Goal: Transaction & Acquisition: Purchase product/service

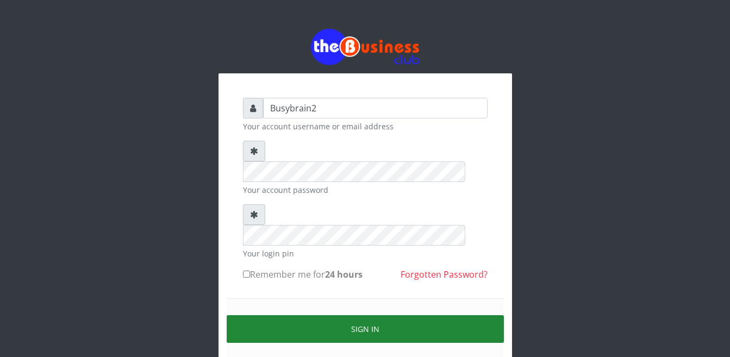
click at [415, 315] on button "Sign in" at bounding box center [365, 329] width 277 height 28
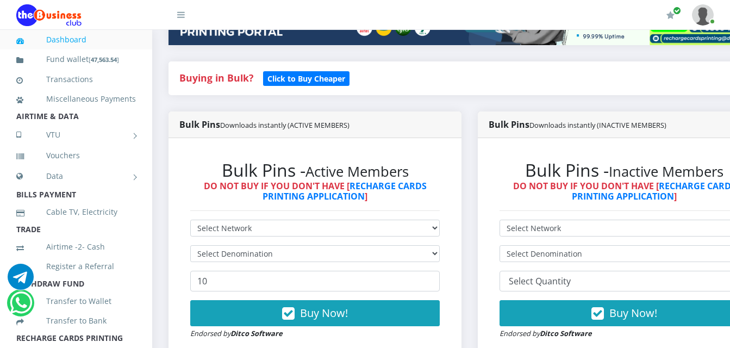
scroll to position [217, 0]
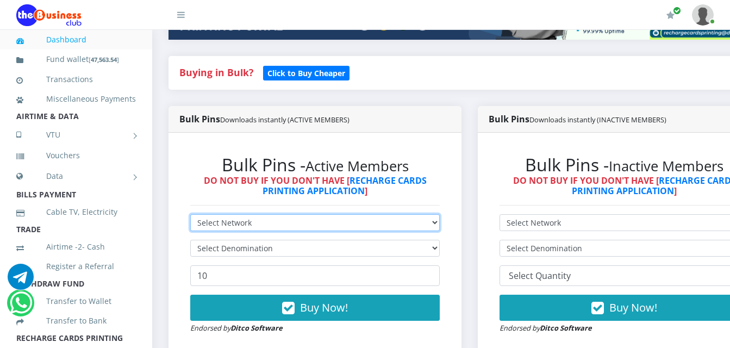
click at [284, 214] on select "Select Network MTN Globacom 9Mobile Airtel" at bounding box center [315, 222] width 250 height 17
select select "MTN"
click at [190, 214] on select "Select Network MTN Globacom 9Mobile Airtel" at bounding box center [315, 222] width 250 height 17
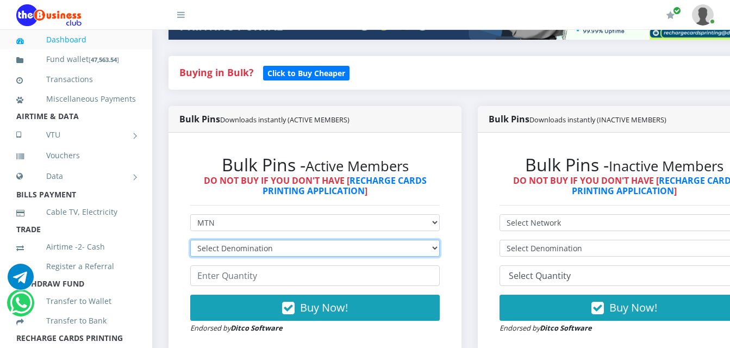
click at [293, 240] on select "Select Denomination MTN NGN100 - ₦96.99 MTN NGN200 - ₦193.98 MTN NGN400 - ₦387.…" at bounding box center [315, 248] width 250 height 17
select select "96.99-100"
click at [190, 240] on select "Select Denomination MTN NGN100 - ₦96.99 MTN NGN200 - ₦193.98 MTN NGN400 - ₦387.…" at bounding box center [315, 248] width 250 height 17
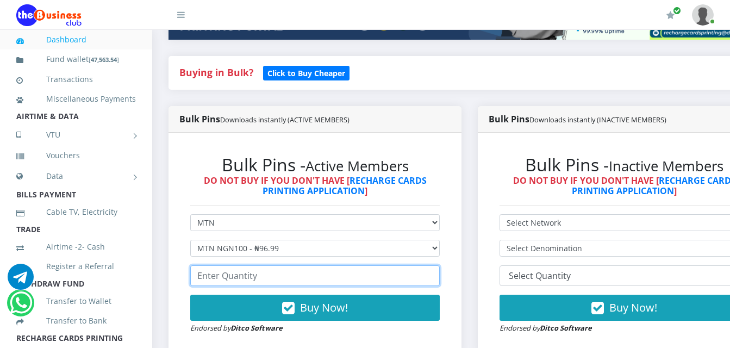
click at [291, 268] on input "number" at bounding box center [315, 275] width 250 height 21
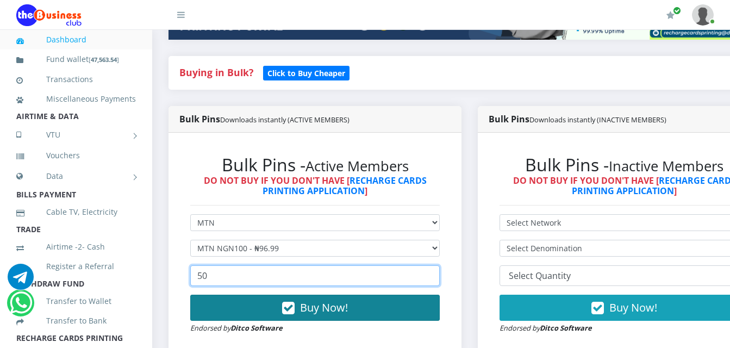
type input "50"
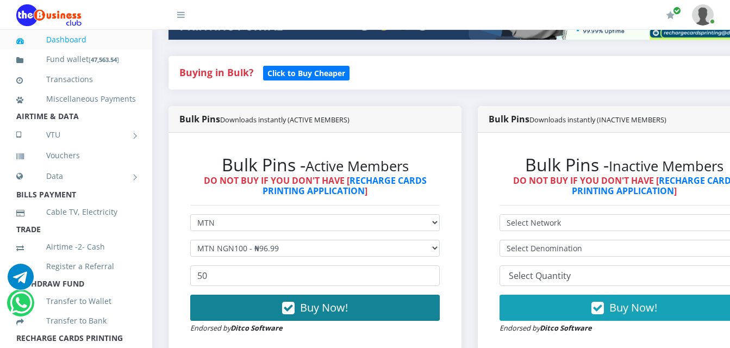
click at [313, 300] on span "Buy Now!" at bounding box center [324, 307] width 48 height 15
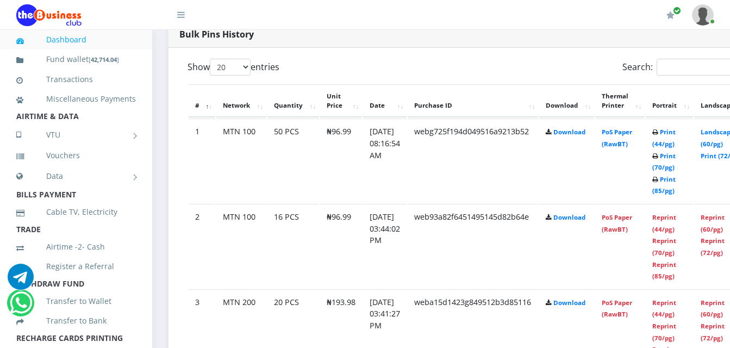
scroll to position [569, 0]
click at [643, 129] on td "PoS Paper (RawBT)" at bounding box center [619, 160] width 49 height 84
click at [632, 127] on link "PoS Paper (RawBT)" at bounding box center [617, 137] width 30 height 20
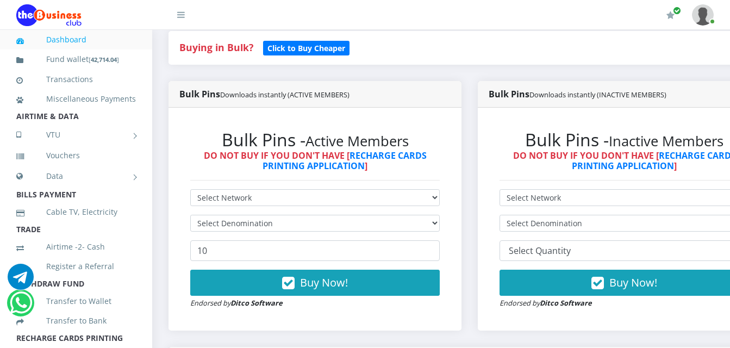
scroll to position [188, 0]
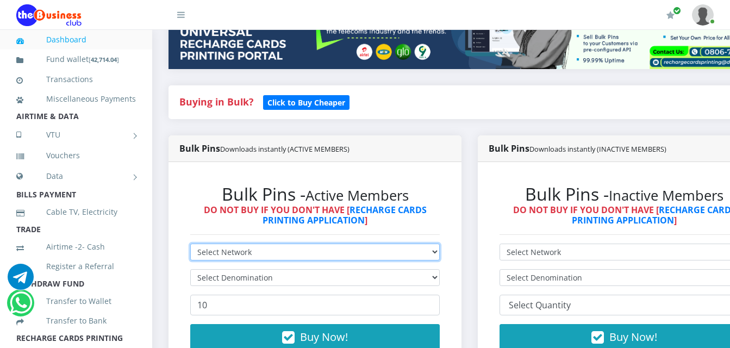
click at [440, 244] on select "Select Network MTN Globacom 9Mobile Airtel" at bounding box center [315, 252] width 250 height 17
select select "MTN"
click at [190, 244] on select "Select Network MTN Globacom 9Mobile Airtel" at bounding box center [315, 252] width 250 height 17
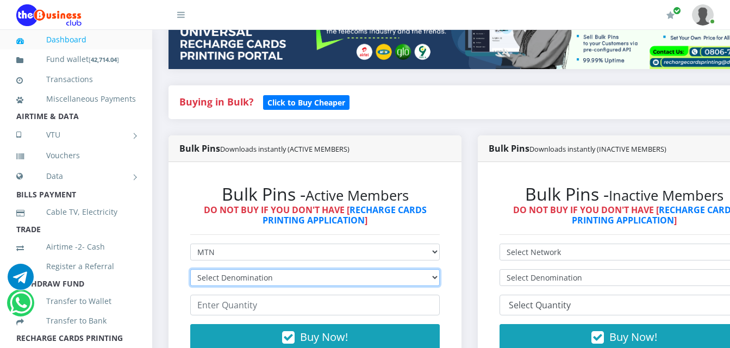
click at [435, 269] on select "Select Denomination MTN NGN100 - ₦96.99 MTN NGN200 - ₦193.98 MTN NGN400 - ₦387.…" at bounding box center [315, 277] width 250 height 17
select select "193.98-200"
click at [190, 269] on select "Select Denomination MTN NGN100 - ₦96.99 MTN NGN200 - ₦193.98 MTN NGN400 - ₦387.…" at bounding box center [315, 277] width 250 height 17
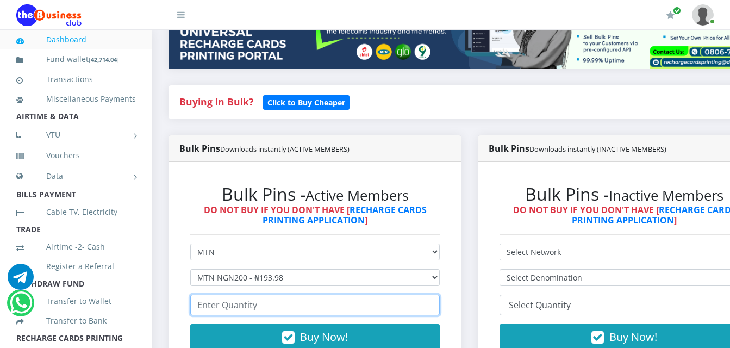
click at [399, 295] on input "number" at bounding box center [315, 305] width 250 height 21
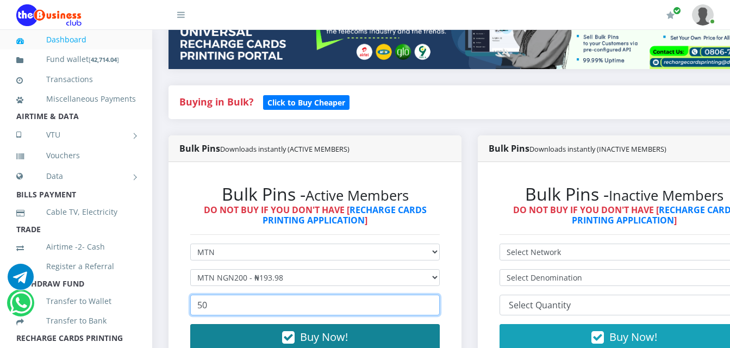
type input "50"
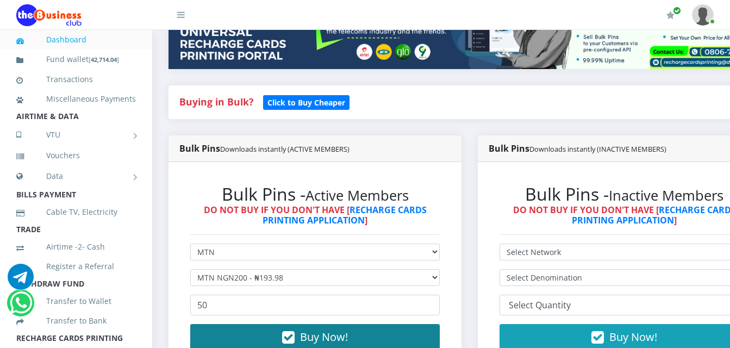
click at [374, 324] on button "Buy Now!" at bounding box center [315, 337] width 250 height 26
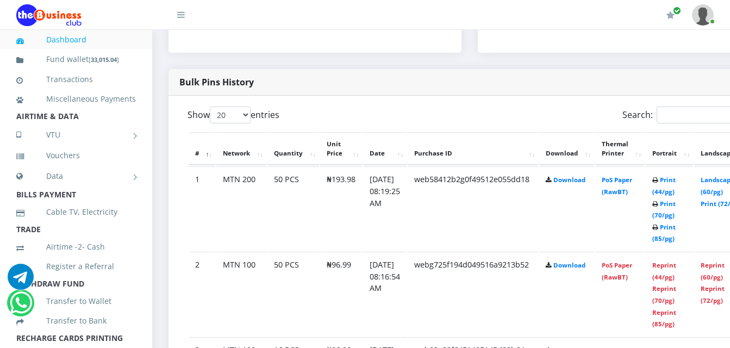
scroll to position [539, 0]
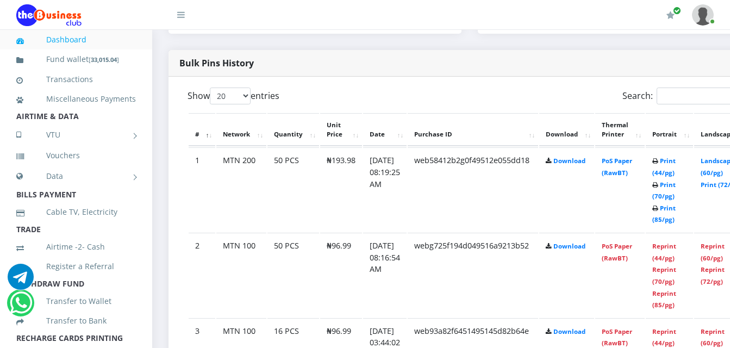
click at [630, 158] on td "PoS Paper (RawBT)" at bounding box center [619, 189] width 49 height 84
click at [630, 157] on link "PoS Paper (RawBT)" at bounding box center [617, 167] width 30 height 20
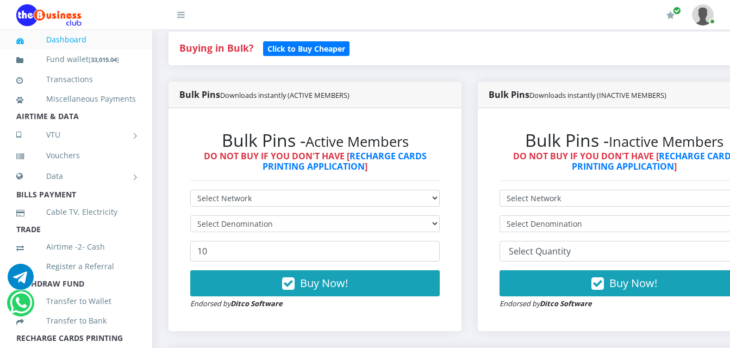
scroll to position [272, 0]
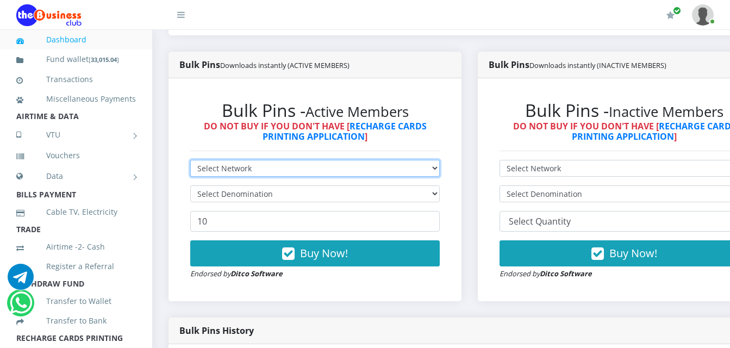
click at [358, 160] on select "Select Network MTN Globacom 9Mobile Airtel" at bounding box center [315, 168] width 250 height 17
select select "Airtel"
click at [190, 160] on select "Select Network MTN Globacom 9Mobile Airtel" at bounding box center [315, 168] width 250 height 17
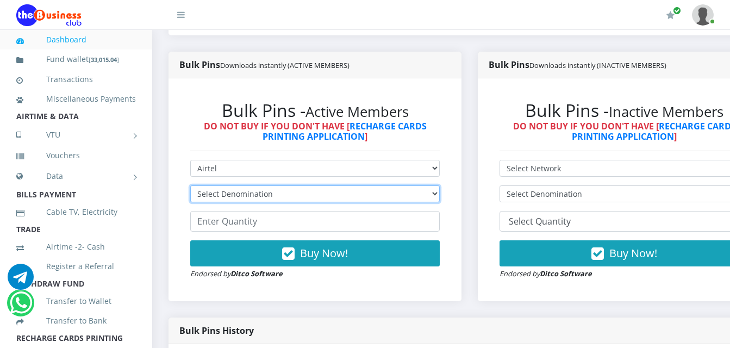
click at [365, 185] on select "Select Denomination Airtel NGN100 - ₦96.38 Airtel NGN200 - ₦192.76 Airtel NGN50…" at bounding box center [315, 193] width 250 height 17
select select "481.9-500"
click at [190, 185] on select "Select Denomination Airtel NGN100 - ₦96.38 Airtel NGN200 - ₦192.76 Airtel NGN50…" at bounding box center [315, 193] width 250 height 17
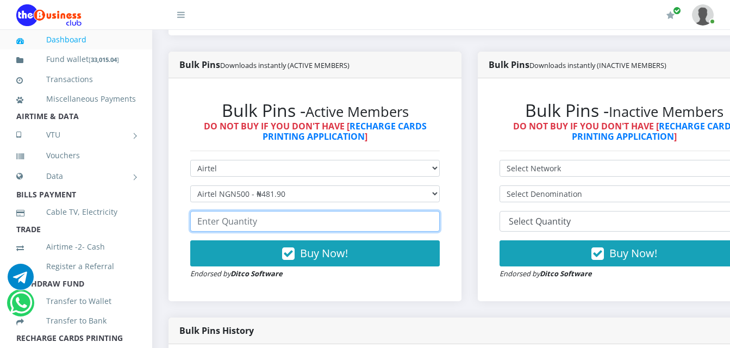
click at [372, 217] on input "number" at bounding box center [315, 221] width 250 height 21
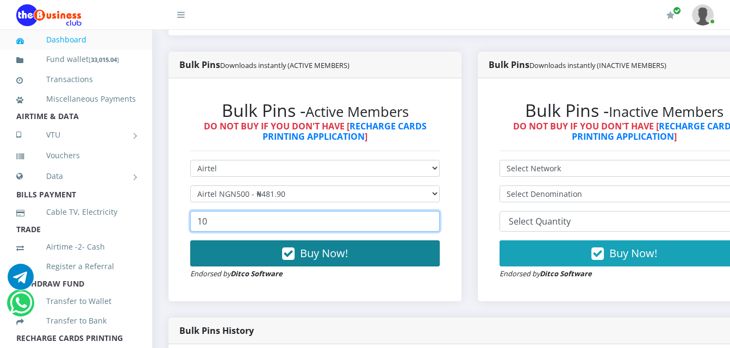
type input "10"
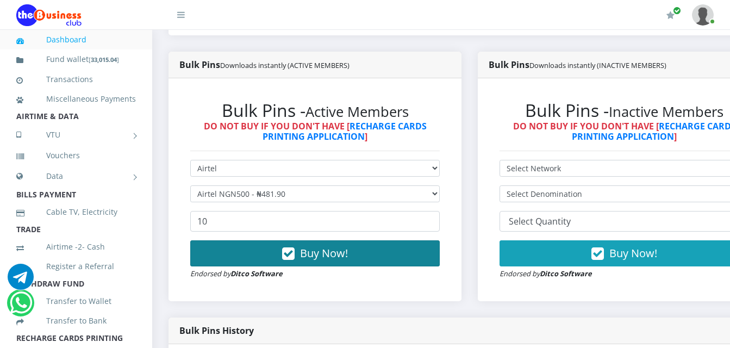
click at [393, 240] on button "Buy Now!" at bounding box center [315, 253] width 250 height 26
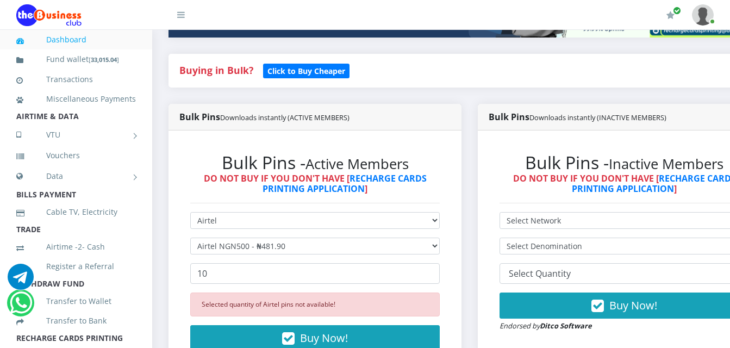
scroll to position [217, 0]
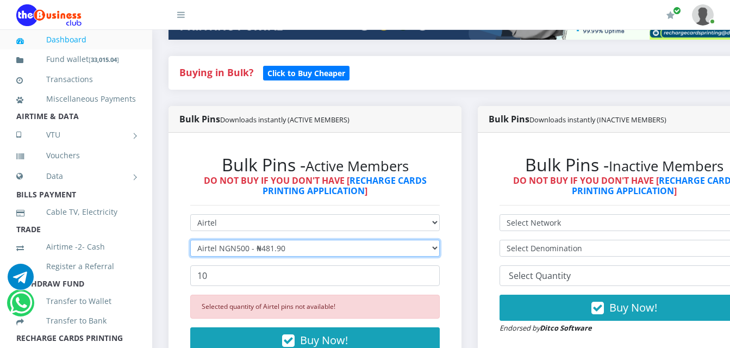
click at [440, 242] on select "Select Denomination Airtel NGN100 - ₦96.38 Airtel NGN200 - ₦192.76 Airtel NGN50…" at bounding box center [315, 248] width 250 height 17
select select "192.76-200"
click at [190, 240] on select "Select Denomination Airtel NGN100 - ₦96.38 Airtel NGN200 - ₦192.76 Airtel NGN50…" at bounding box center [315, 248] width 250 height 17
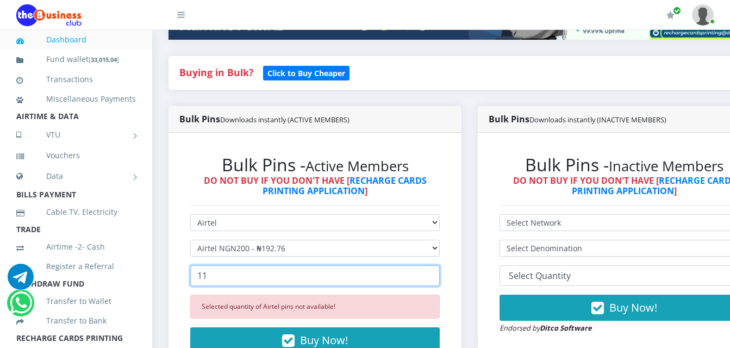
click at [439, 265] on input "11" at bounding box center [315, 275] width 250 height 21
click at [439, 265] on input "12" at bounding box center [315, 275] width 250 height 21
click at [439, 265] on input "13" at bounding box center [315, 275] width 250 height 21
click at [439, 265] on input "14" at bounding box center [315, 275] width 250 height 21
type input "15"
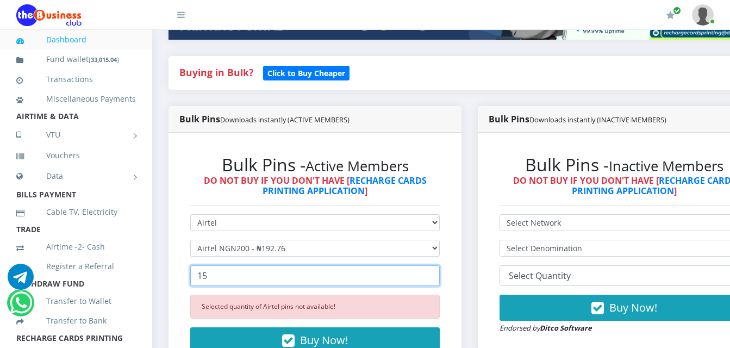
click at [439, 265] on input "15" at bounding box center [315, 275] width 250 height 21
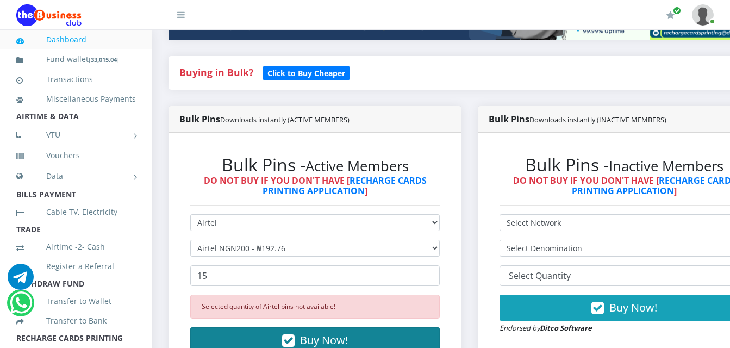
click at [397, 328] on button "Buy Now!" at bounding box center [315, 340] width 250 height 26
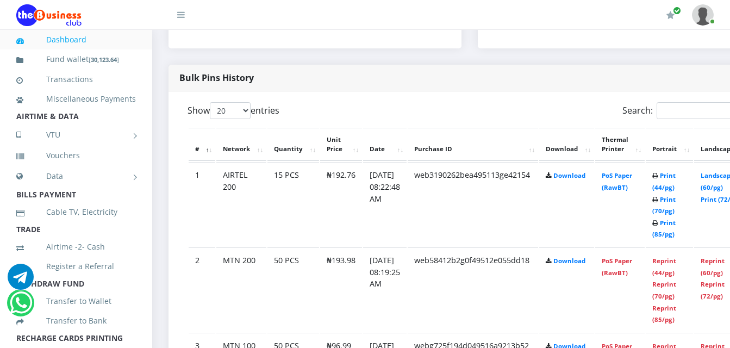
scroll to position [514, 0]
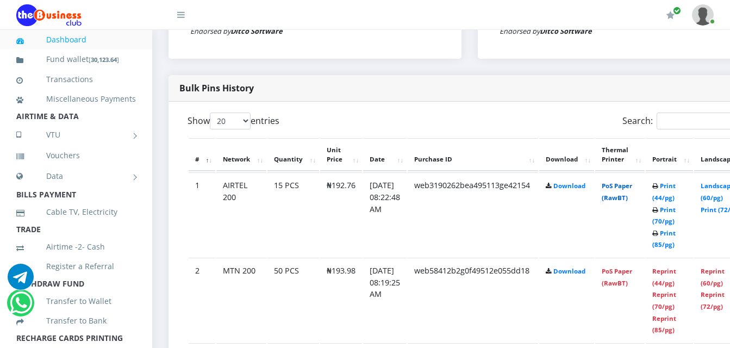
click at [632, 182] on link "PoS Paper (RawBT)" at bounding box center [617, 192] width 30 height 20
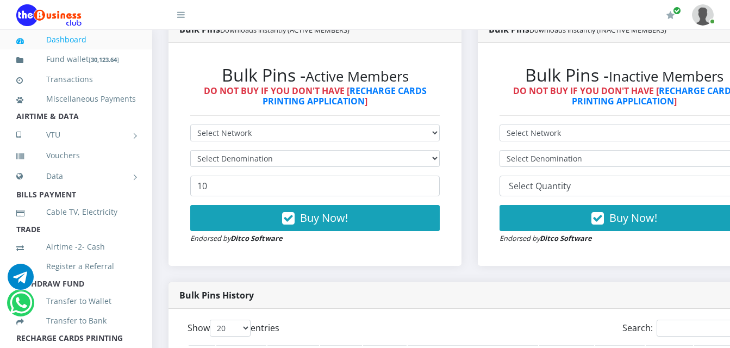
scroll to position [297, 0]
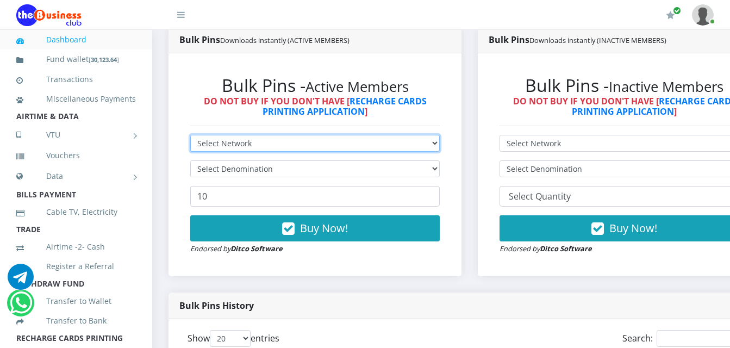
click at [273, 135] on select "Select Network MTN Globacom 9Mobile Airtel" at bounding box center [315, 143] width 250 height 17
select select "MTN"
click at [190, 135] on select "Select Network MTN Globacom 9Mobile Airtel" at bounding box center [315, 143] width 250 height 17
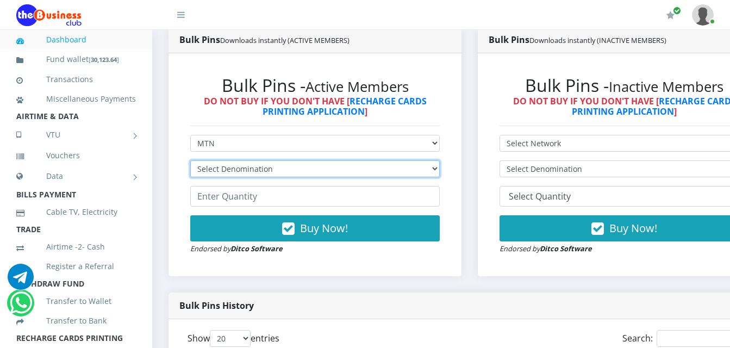
click at [279, 160] on select "Select Denomination MTN NGN100 - ₦96.99 MTN NGN200 - ₦193.98 MTN NGN400 - ₦387.…" at bounding box center [315, 168] width 250 height 17
select select "484.95-500"
click at [190, 160] on select "Select Denomination MTN NGN100 - ₦96.99 MTN NGN200 - ₦193.98 MTN NGN400 - ₦387.…" at bounding box center [315, 168] width 250 height 17
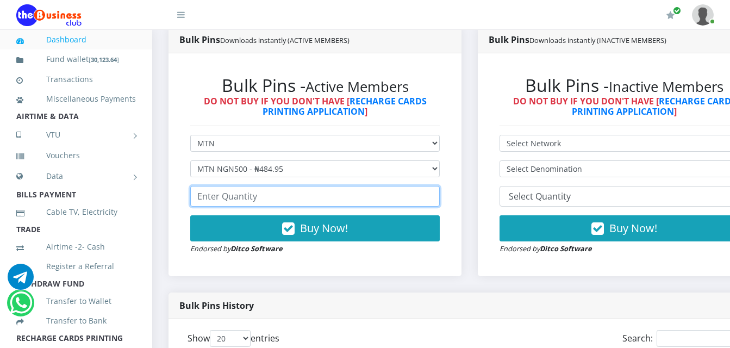
click at [285, 186] on input "number" at bounding box center [315, 196] width 250 height 21
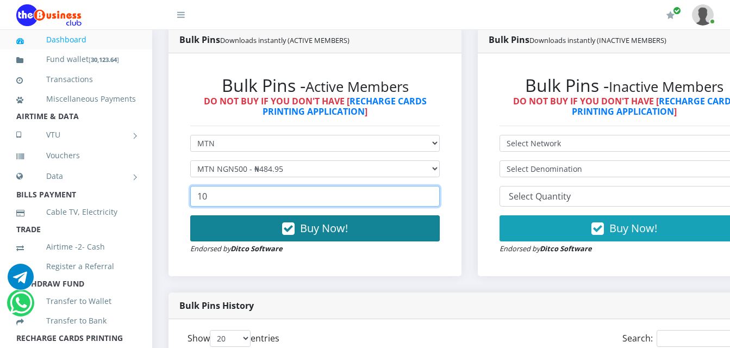
type input "10"
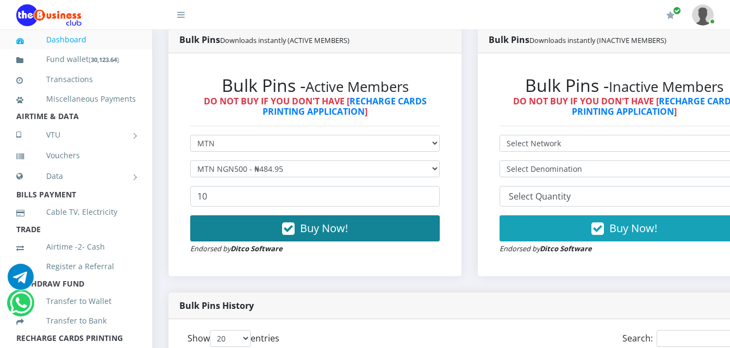
click at [308, 222] on span "Buy Now!" at bounding box center [324, 228] width 48 height 15
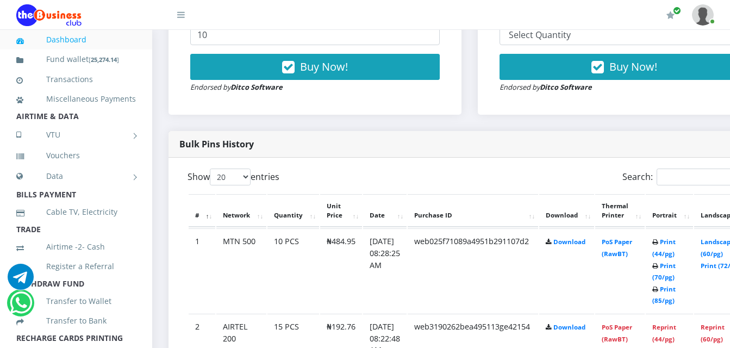
scroll to position [514, 0]
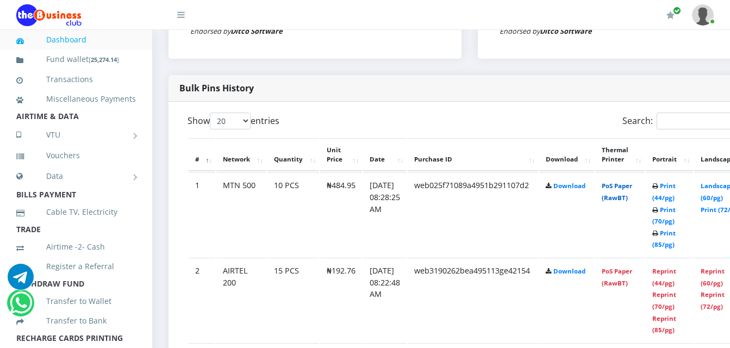
click at [632, 182] on link "PoS Paper (RawBT)" at bounding box center [617, 192] width 30 height 20
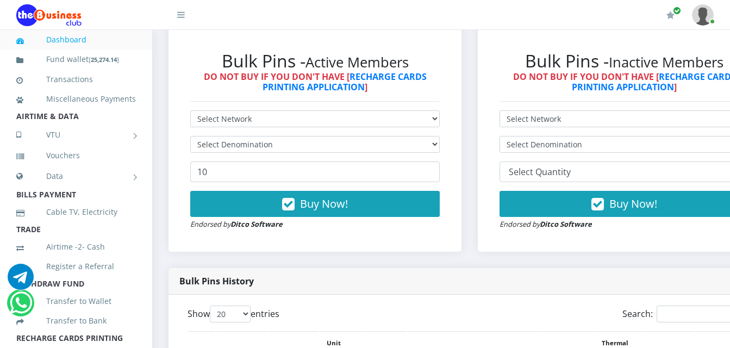
scroll to position [297, 0]
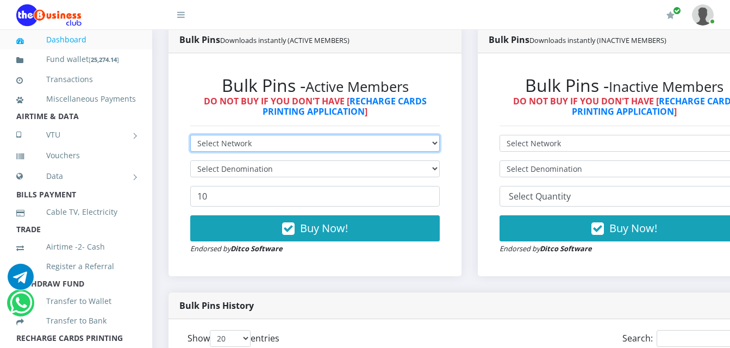
click at [340, 135] on select "Select Network MTN Globacom 9Mobile Airtel" at bounding box center [315, 143] width 250 height 17
select select "MTN"
click at [190, 135] on select "Select Network MTN Globacom 9Mobile Airtel" at bounding box center [315, 143] width 250 height 17
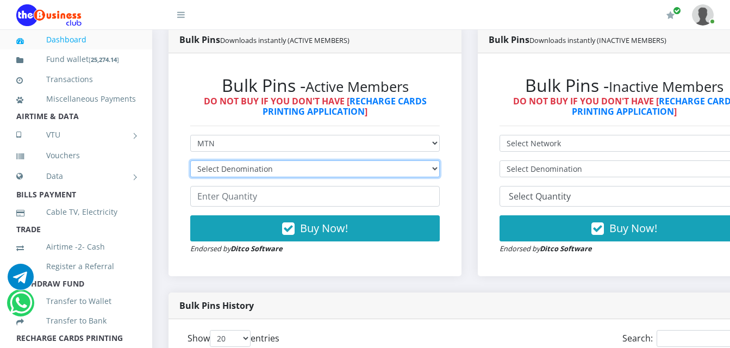
click at [329, 163] on select "Select Denomination MTN NGN100 - ₦96.99 MTN NGN200 - ₦193.98 MTN NGN400 - ₦387.…" at bounding box center [315, 168] width 250 height 17
select select "387.96-400"
click at [190, 160] on select "Select Denomination MTN NGN100 - ₦96.99 MTN NGN200 - ₦193.98 MTN NGN400 - ₦387.…" at bounding box center [315, 168] width 250 height 17
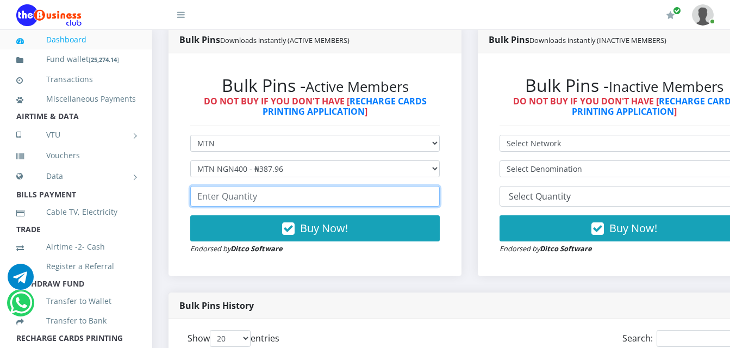
click at [323, 193] on input "number" at bounding box center [315, 196] width 250 height 21
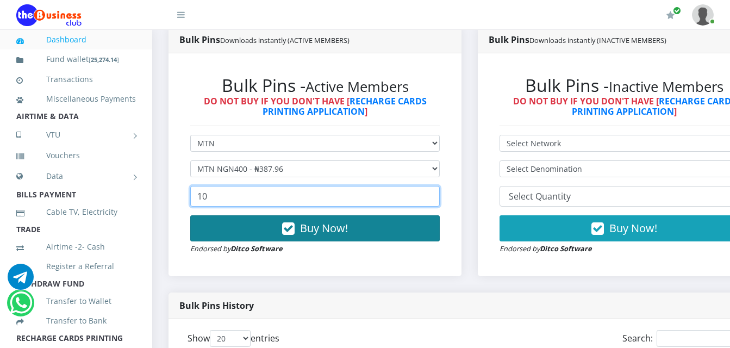
type input "10"
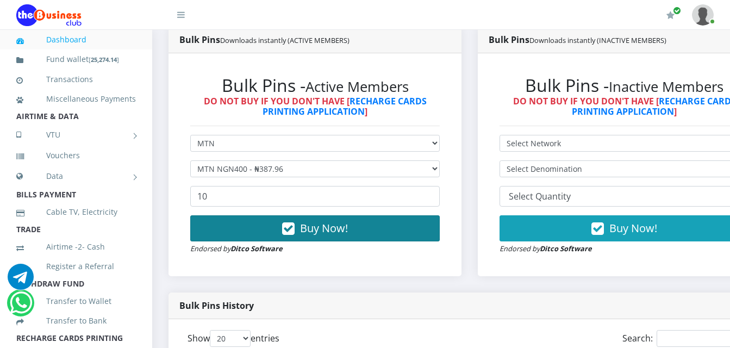
click at [313, 221] on span "Buy Now!" at bounding box center [324, 228] width 48 height 15
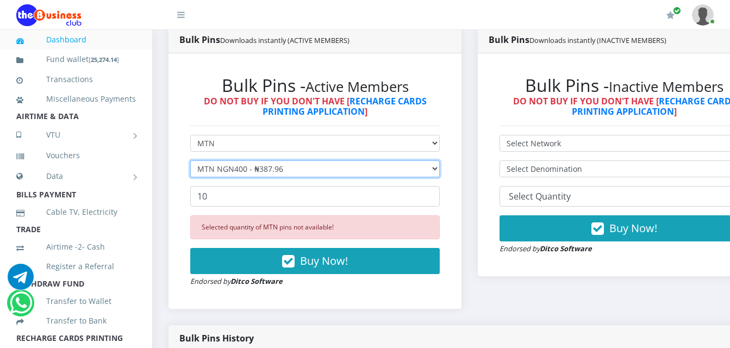
click at [366, 160] on select "Select Denomination MTN NGN100 - ₦96.99 MTN NGN200 - ₦193.98 MTN NGN400 - ₦387.…" at bounding box center [315, 168] width 250 height 17
select select "484.95-500"
click at [190, 160] on select "Select Denomination MTN NGN100 - ₦96.99 MTN NGN200 - ₦193.98 MTN NGN400 - ₦387.…" at bounding box center [315, 168] width 250 height 17
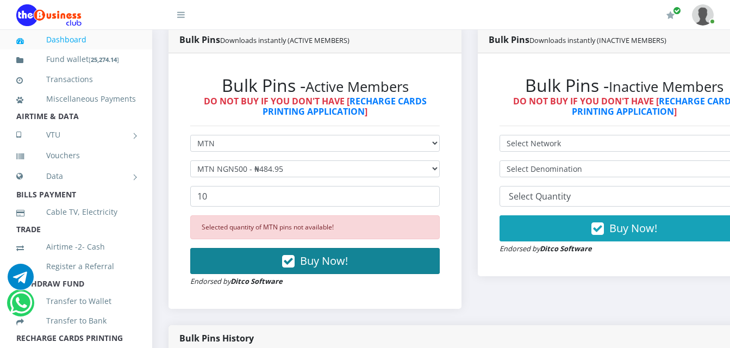
click at [321, 253] on span "Buy Now!" at bounding box center [324, 260] width 48 height 15
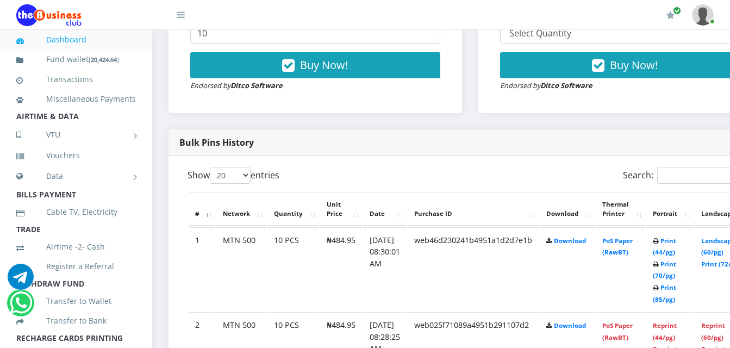
scroll to position [514, 0]
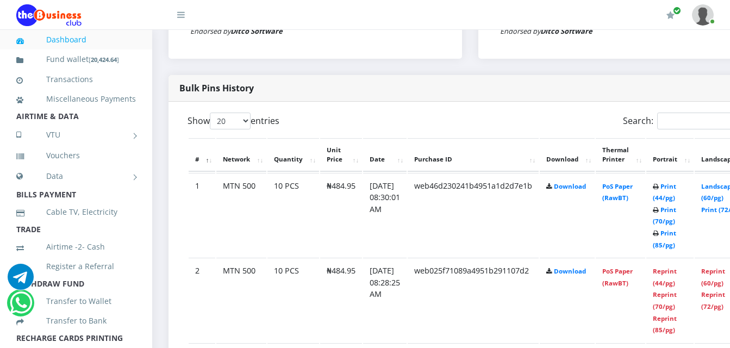
click at [640, 182] on td "PoS Paper (RawBT)" at bounding box center [620, 215] width 49 height 84
click at [633, 182] on link "PoS Paper (RawBT)" at bounding box center [617, 192] width 30 height 20
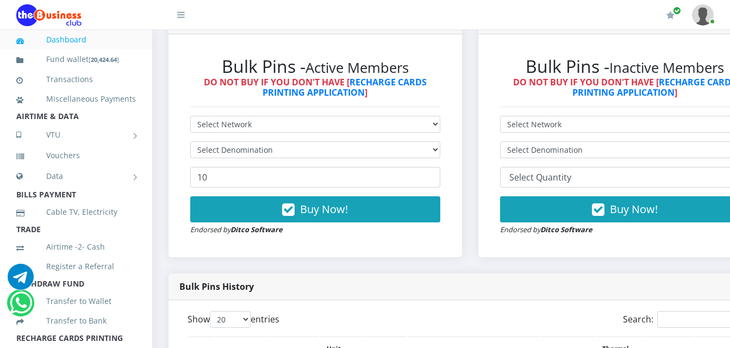
scroll to position [297, 0]
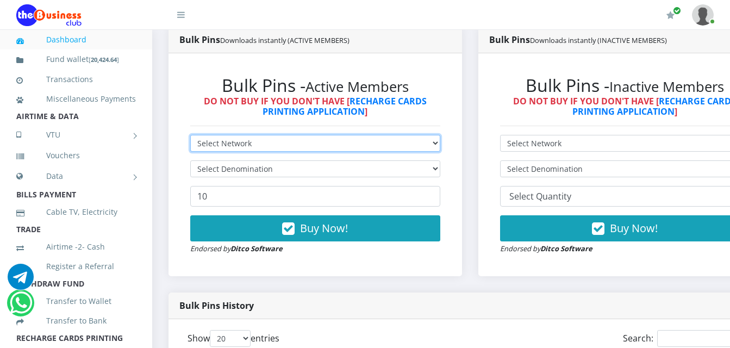
click at [416, 135] on select "Select Network MTN Globacom 9Mobile Airtel" at bounding box center [315, 143] width 250 height 17
select select "Airtel"
click at [190, 135] on select "Select Network MTN Globacom 9Mobile Airtel" at bounding box center [315, 143] width 250 height 17
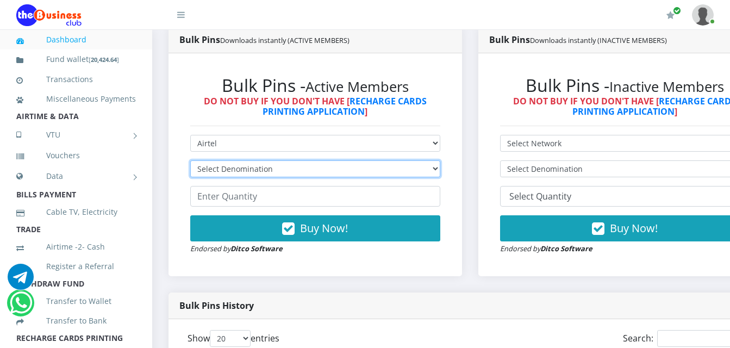
click at [301, 160] on select "Select Denomination Airtel NGN100 - ₦96.38 Airtel NGN200 - ₦192.76 Airtel NGN50…" at bounding box center [315, 168] width 250 height 17
select select "481.9-500"
click at [190, 160] on select "Select Denomination Airtel NGN100 - ₦96.38 Airtel NGN200 - ₦192.76 Airtel NGN50…" at bounding box center [315, 168] width 250 height 17
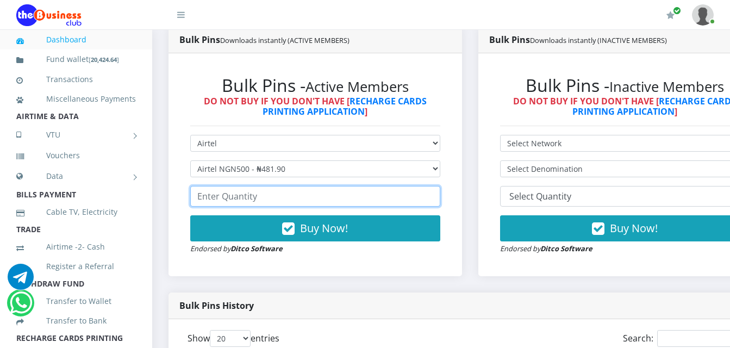
click at [284, 191] on input "number" at bounding box center [315, 196] width 250 height 21
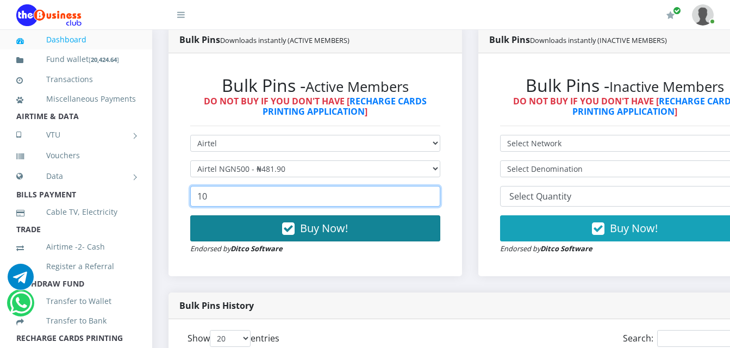
type input "10"
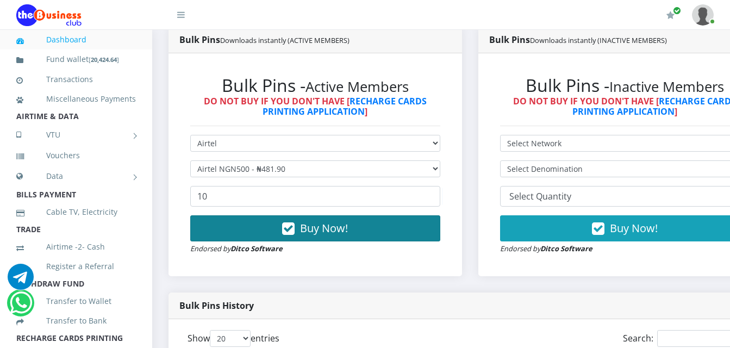
click at [433, 218] on button "Buy Now!" at bounding box center [315, 228] width 250 height 26
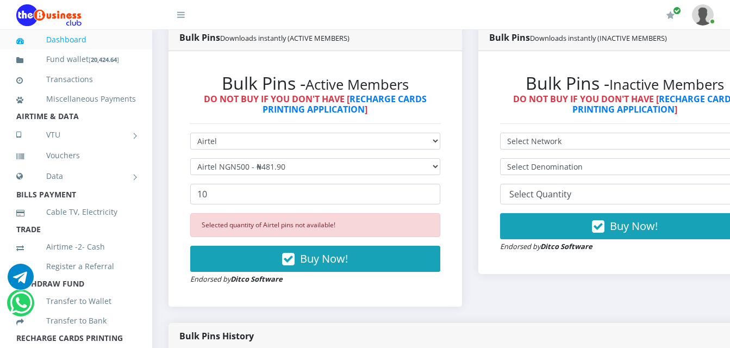
scroll to position [188, 0]
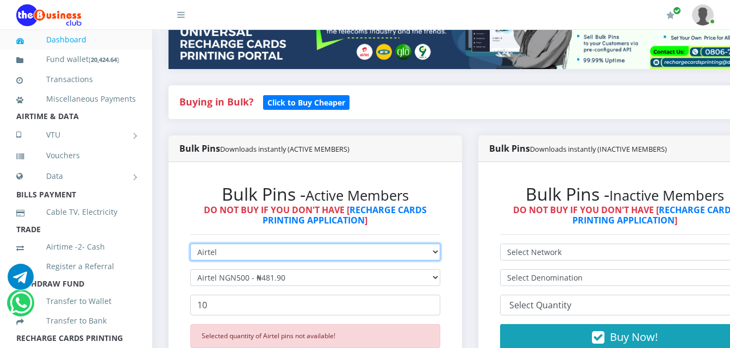
click at [439, 244] on select "Select Network MTN Globacom 9Mobile Airtel" at bounding box center [315, 252] width 250 height 17
select select "MTN"
click at [190, 244] on select "Select Network MTN Globacom 9Mobile Airtel" at bounding box center [315, 252] width 250 height 17
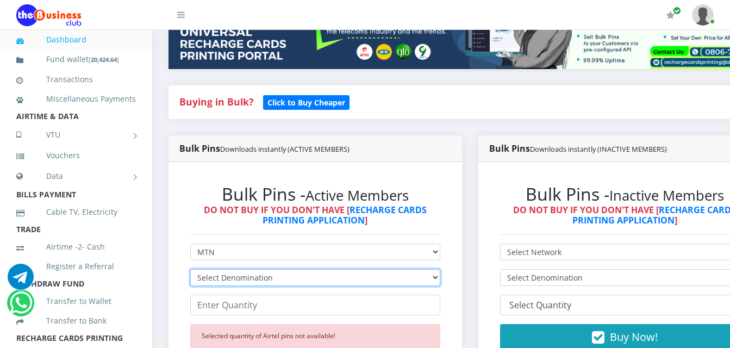
click at [350, 269] on select "Select Denomination MTN NGN100 - ₦96.99 MTN NGN200 - ₦193.98 MTN NGN400 - ₦387.…" at bounding box center [315, 277] width 250 height 17
select select "96.99-100"
click at [190, 269] on select "Select Denomination MTN NGN100 - ₦96.99 MTN NGN200 - ₦193.98 MTN NGN400 - ₦387.…" at bounding box center [315, 277] width 250 height 17
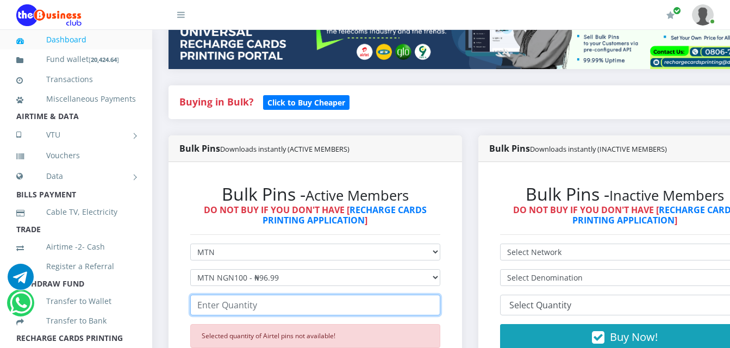
click at [349, 295] on input "number" at bounding box center [315, 305] width 250 height 21
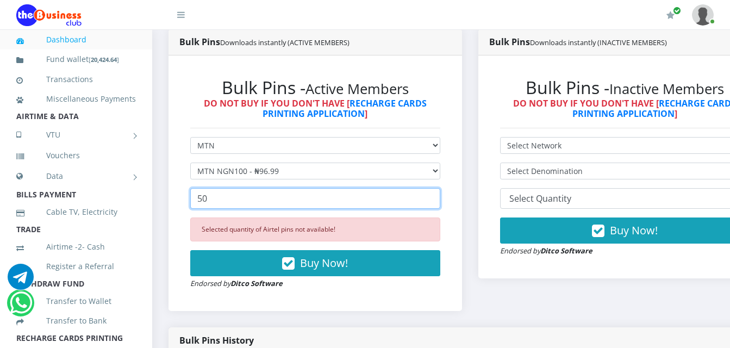
scroll to position [297, 0]
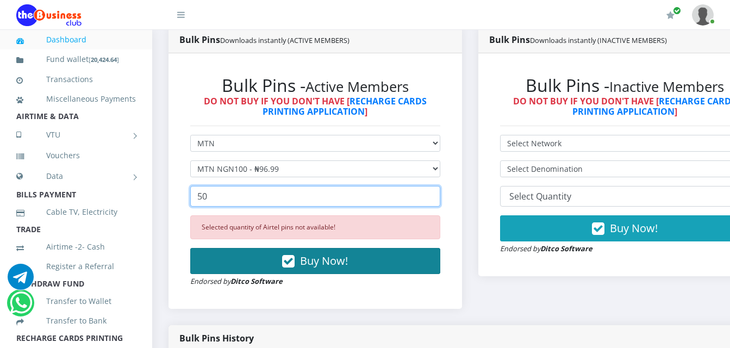
type input "50"
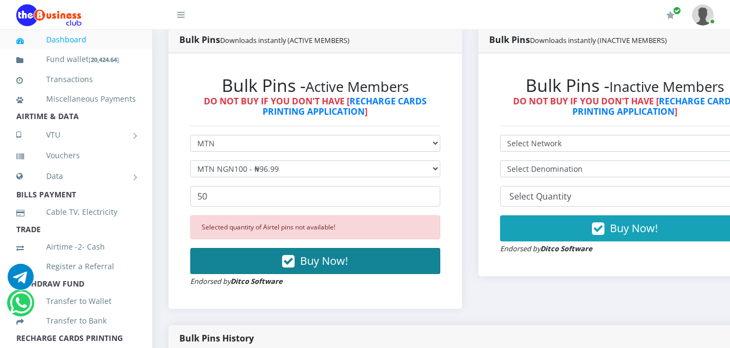
click at [370, 263] on button "Buy Now!" at bounding box center [315, 261] width 250 height 26
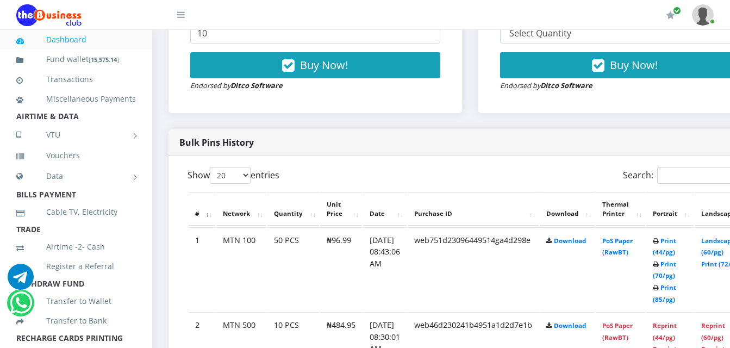
click at [632, 237] on td "PoS Paper (RawBT)" at bounding box center [620, 269] width 49 height 84
click at [633, 237] on link "PoS Paper (RawBT)" at bounding box center [617, 247] width 30 height 20
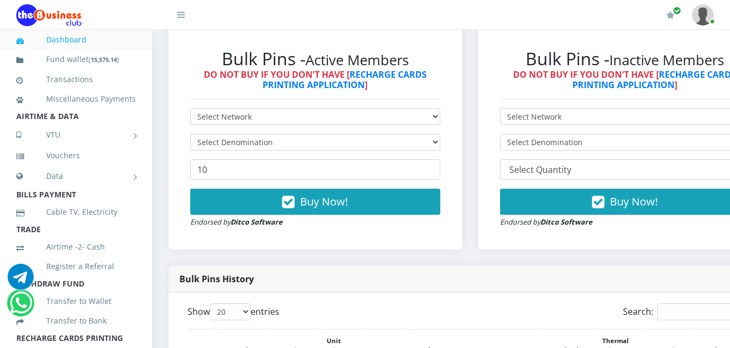
scroll to position [297, 0]
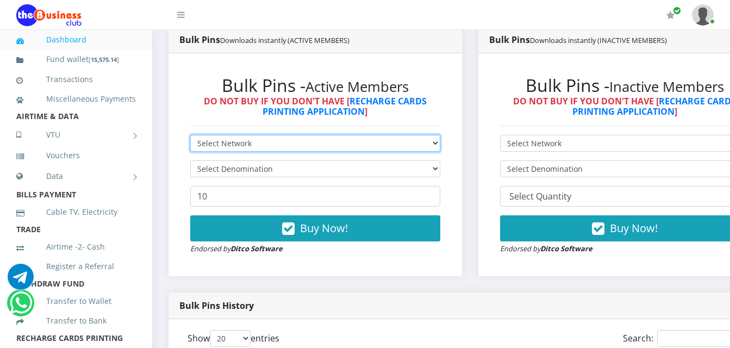
click at [387, 135] on select "Select Network MTN Globacom 9Mobile Airtel" at bounding box center [315, 143] width 250 height 17
select select "Glo"
click at [190, 135] on select "Select Network MTN Globacom 9Mobile Airtel" at bounding box center [315, 143] width 250 height 17
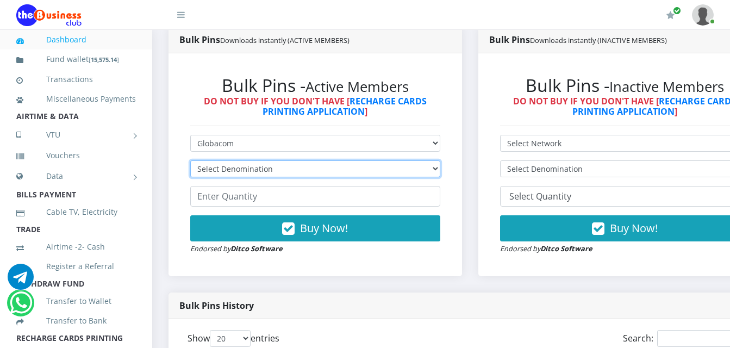
click at [372, 160] on select "Select Denomination Glo NGN100 - ₦96.55 Glo NGN200 - ₦193.10 Glo NGN500 - ₦482.…" at bounding box center [315, 168] width 250 height 17
select select "96.55-100"
click at [190, 160] on select "Select Denomination Glo NGN100 - ₦96.55 Glo NGN200 - ₦193.10 Glo NGN500 - ₦482.…" at bounding box center [315, 168] width 250 height 17
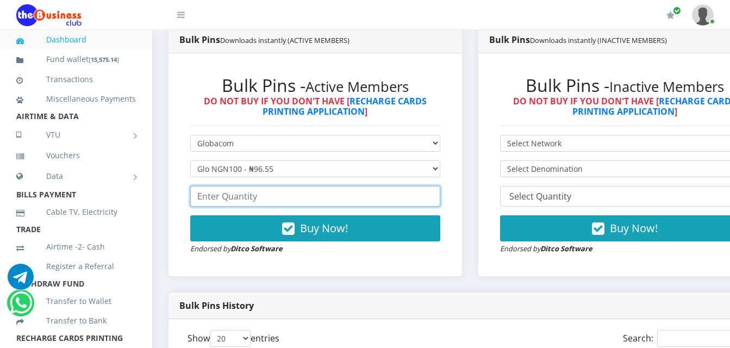
click at [375, 186] on input "number" at bounding box center [315, 196] width 250 height 21
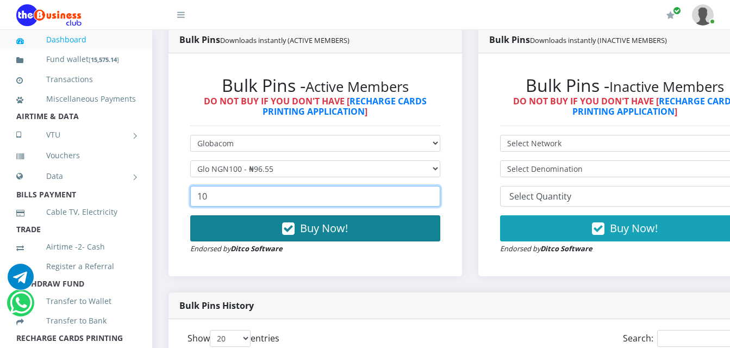
type input "10"
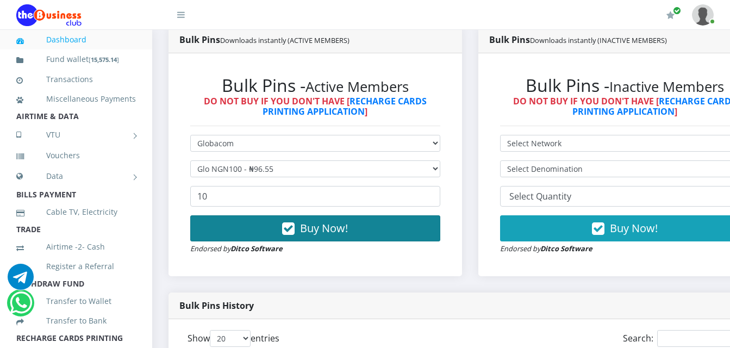
click at [374, 215] on button "Buy Now!" at bounding box center [315, 228] width 250 height 26
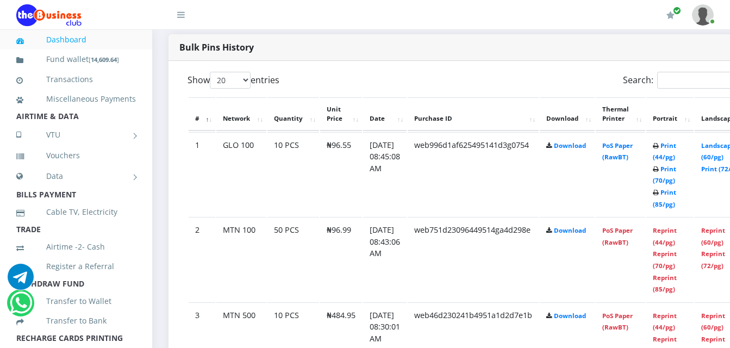
scroll to position [514, 0]
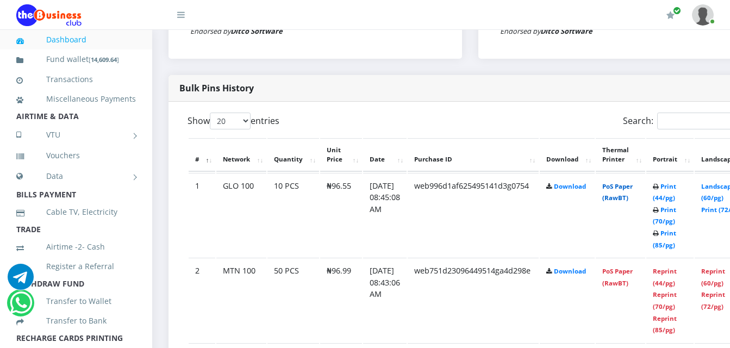
click at [630, 184] on link "PoS Paper (RawBT)" at bounding box center [617, 192] width 30 height 20
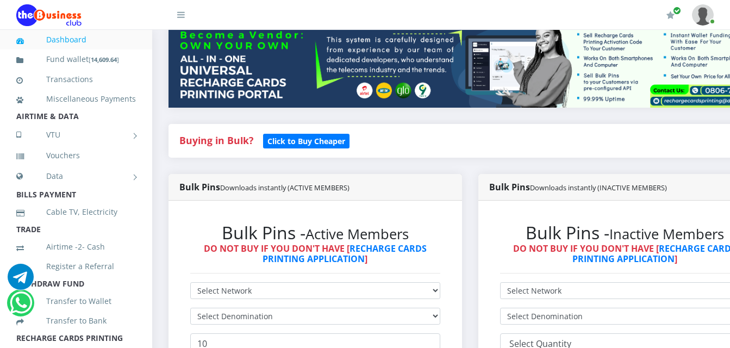
scroll to position [242, 0]
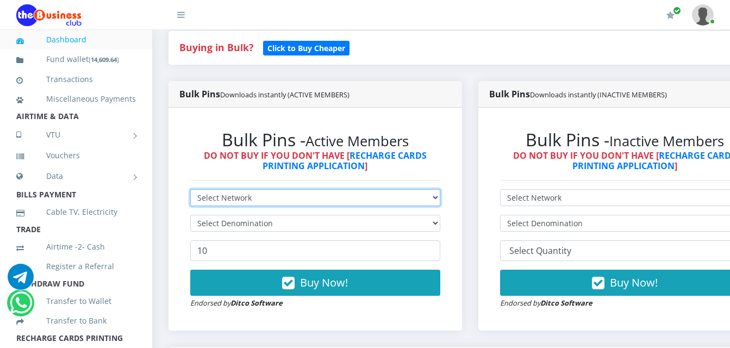
click at [388, 191] on select "Select Network MTN Globacom 9Mobile Airtel" at bounding box center [315, 197] width 250 height 17
select select "MTN"
click at [190, 189] on select "Select Network MTN Globacom 9Mobile Airtel" at bounding box center [315, 197] width 250 height 17
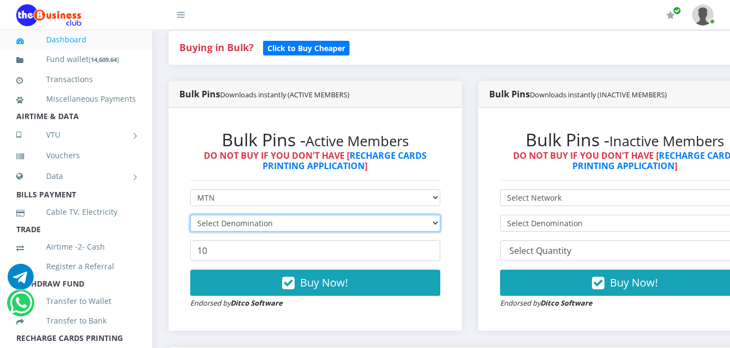
click at [382, 215] on select "Select Denomination" at bounding box center [315, 223] width 250 height 17
click at [398, 215] on select "Select Denomination" at bounding box center [315, 223] width 250 height 17
click at [399, 215] on select "Select Denomination" at bounding box center [315, 223] width 250 height 17
click at [399, 215] on select "Select Denomination MTN NGN100 - ₦96.99 MTN NGN200 - ₦193.98 MTN NGN400 - ₦387.…" at bounding box center [315, 223] width 250 height 17
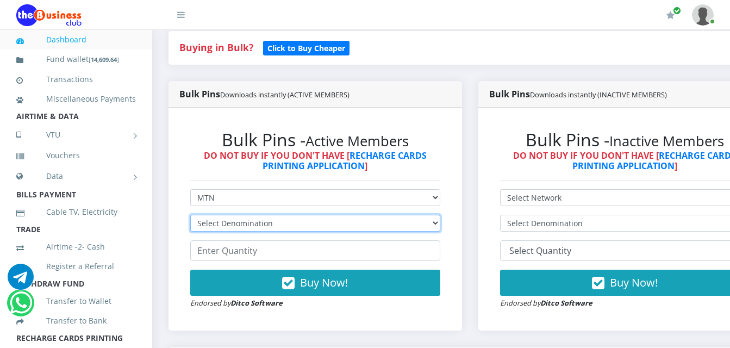
click at [399, 215] on select "Select Denomination MTN NGN100 - ₦96.99 MTN NGN200 - ₦193.98 MTN NGN400 - ₦387.…" at bounding box center [315, 223] width 250 height 17
select select "193.98-200"
click at [190, 215] on select "Select Denomination MTN NGN100 - ₦96.99 MTN NGN200 - ₦193.98 MTN NGN400 - ₦387.…" at bounding box center [315, 223] width 250 height 17
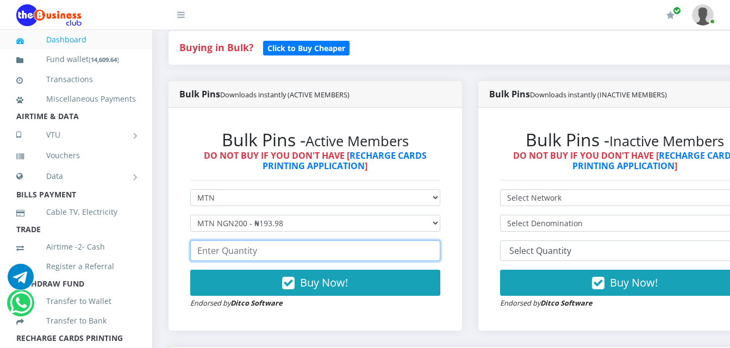
click at [392, 240] on input "number" at bounding box center [315, 250] width 250 height 21
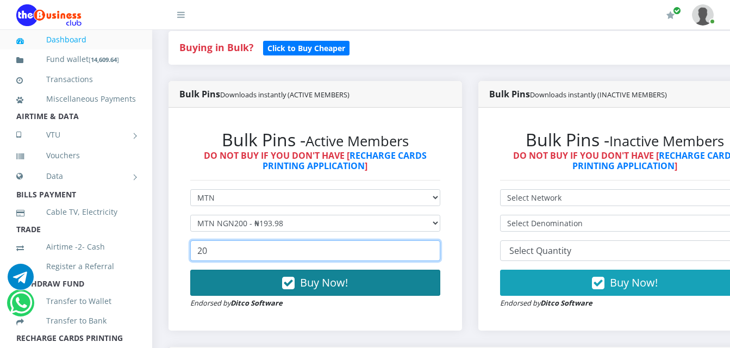
type input "20"
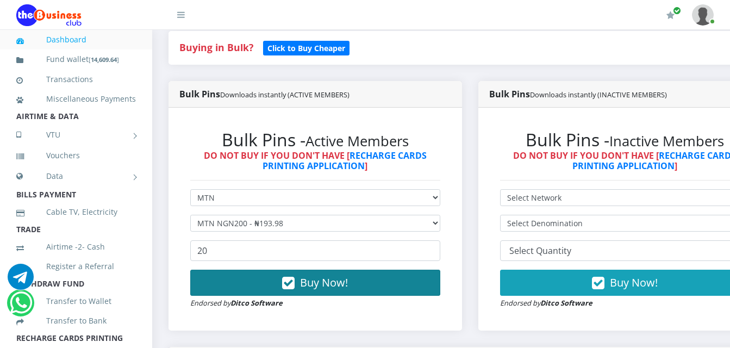
click at [407, 270] on button "Buy Now!" at bounding box center [315, 283] width 250 height 26
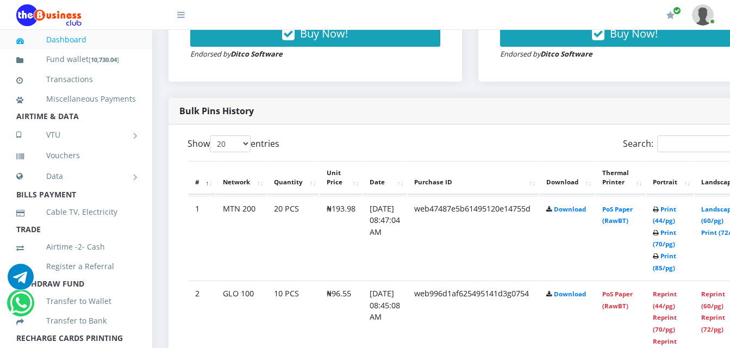
scroll to position [539, 0]
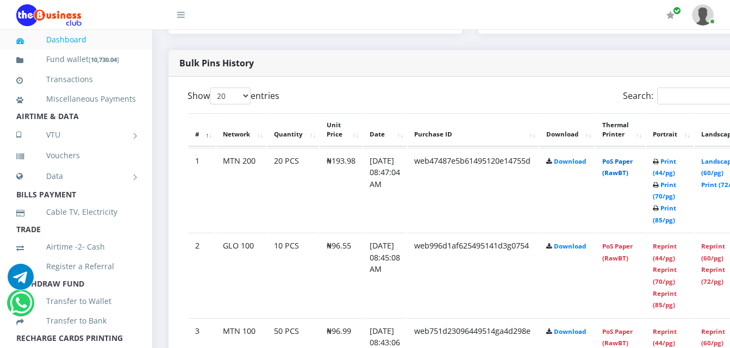
click at [628, 157] on link "PoS Paper (RawBT)" at bounding box center [617, 167] width 30 height 20
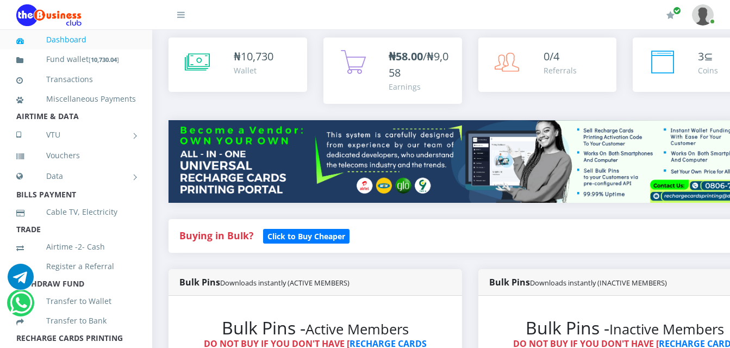
scroll to position [0, 0]
